Goal: Check status

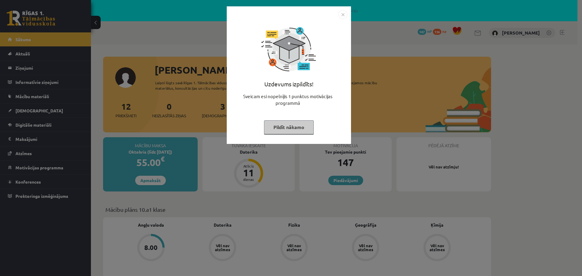
click at [343, 15] on img "Close" at bounding box center [342, 14] width 9 height 9
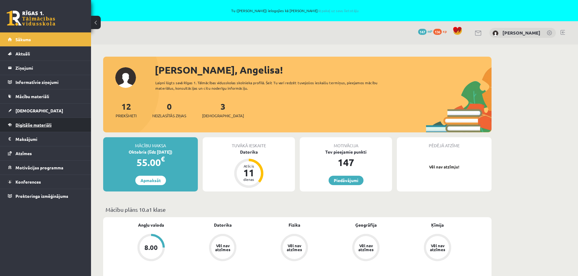
click at [50, 126] on span "Digitālie materiāli" at bounding box center [33, 124] width 36 height 5
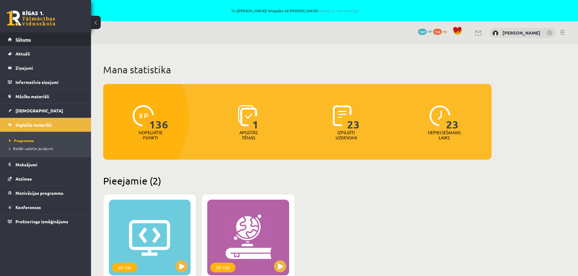
click at [38, 36] on link "Sākums" at bounding box center [46, 39] width 76 height 14
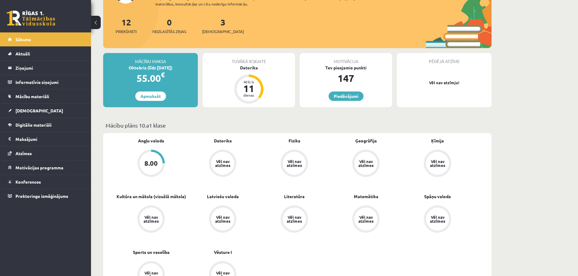
scroll to position [91, 0]
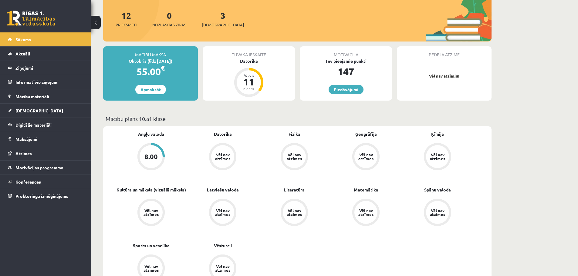
click at [148, 159] on div "8.00" at bounding box center [150, 156] width 13 height 7
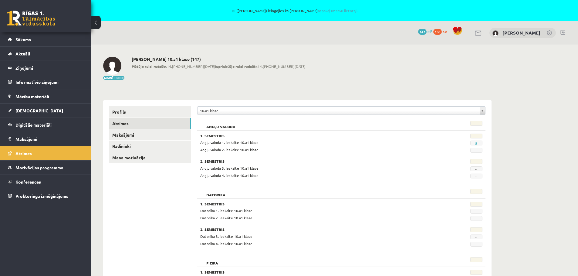
drag, startPoint x: 255, startPoint y: 140, endPoint x: 235, endPoint y: 142, distance: 20.4
click at [200, 140] on div "1. Semestris Angļu valoda 1. ieskaite 10.a1 klase 8 Angļu valoda 2. ieskaite 10…" at bounding box center [341, 143] width 282 height 19
click at [268, 142] on div "Angļu valoda 1. ieskaite 10.a1 klase" at bounding box center [317, 143] width 243 height 6
drag, startPoint x: 251, startPoint y: 148, endPoint x: 210, endPoint y: 149, distance: 41.9
click at [206, 149] on span "Angļu valoda 2. ieskaite 10.a1 klase" at bounding box center [229, 149] width 58 height 5
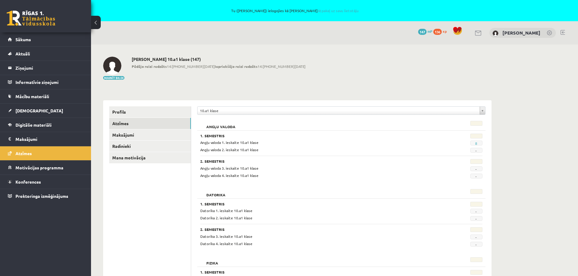
click at [309, 157] on div "2. Semestris Angļu valoda 3. ieskaite 10.a1 klase - Angļu valoda 4. ieskaite 10…" at bounding box center [341, 167] width 282 height 22
click at [29, 40] on span "Sākums" at bounding box center [22, 39] width 15 height 5
